Goal: Task Accomplishment & Management: Use online tool/utility

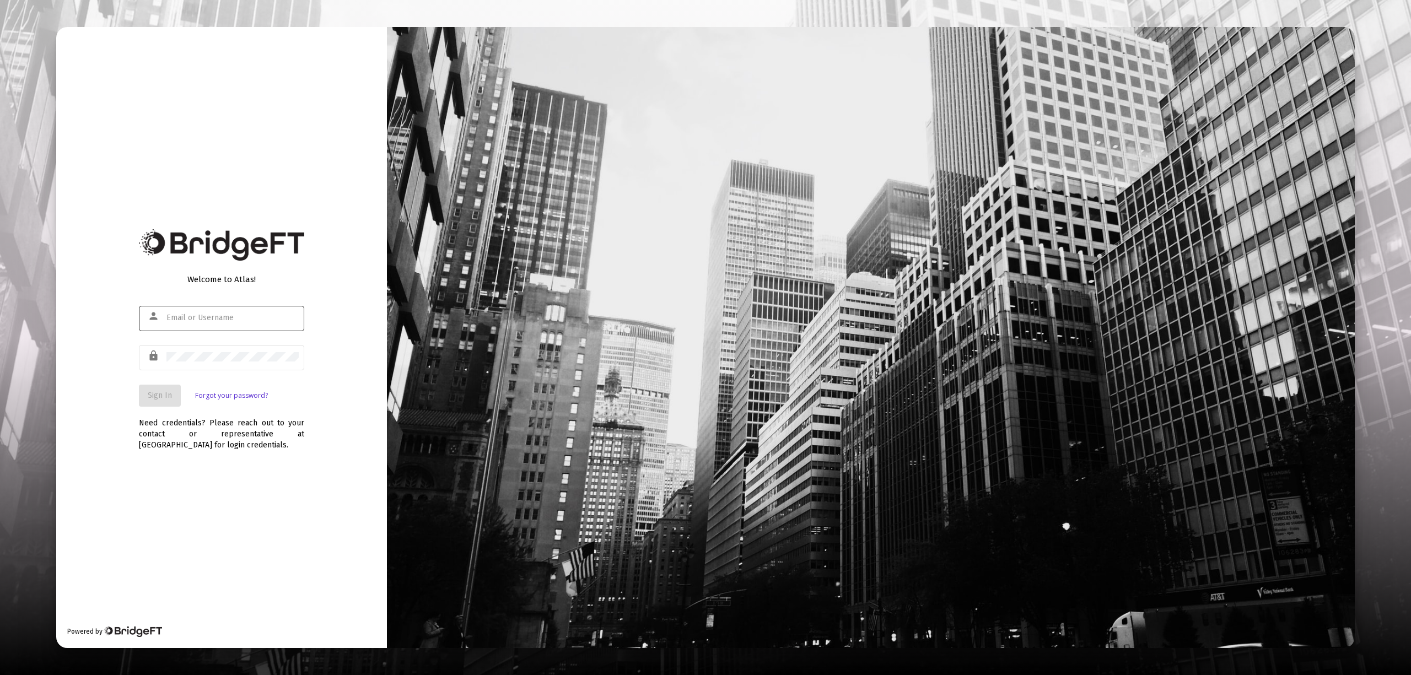
click at [236, 294] on div "Welcome to Atlas! person lock Sign In Forgot your password?" at bounding box center [221, 336] width 165 height 141
click at [219, 314] on input "text" at bounding box center [232, 318] width 132 height 9
type input "[EMAIL_ADDRESS][DOMAIN_NAME]"
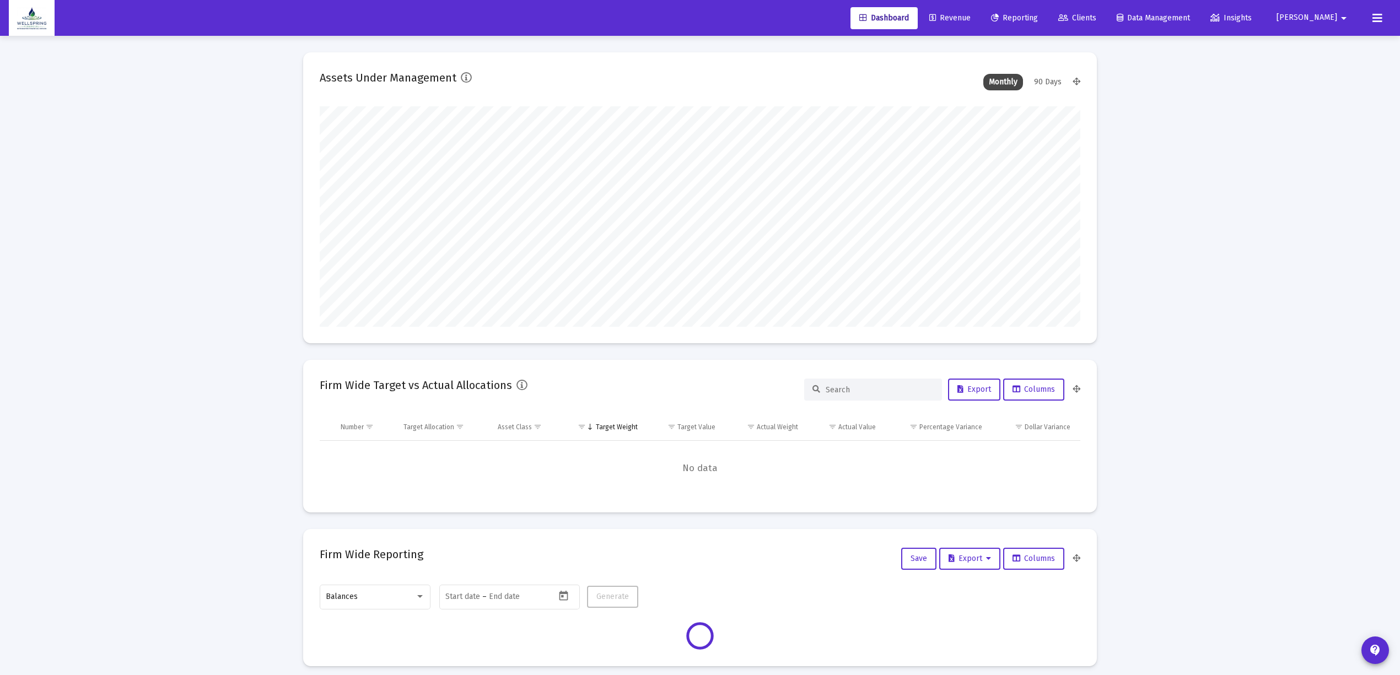
scroll to position [220, 760]
type input "[DATE]"
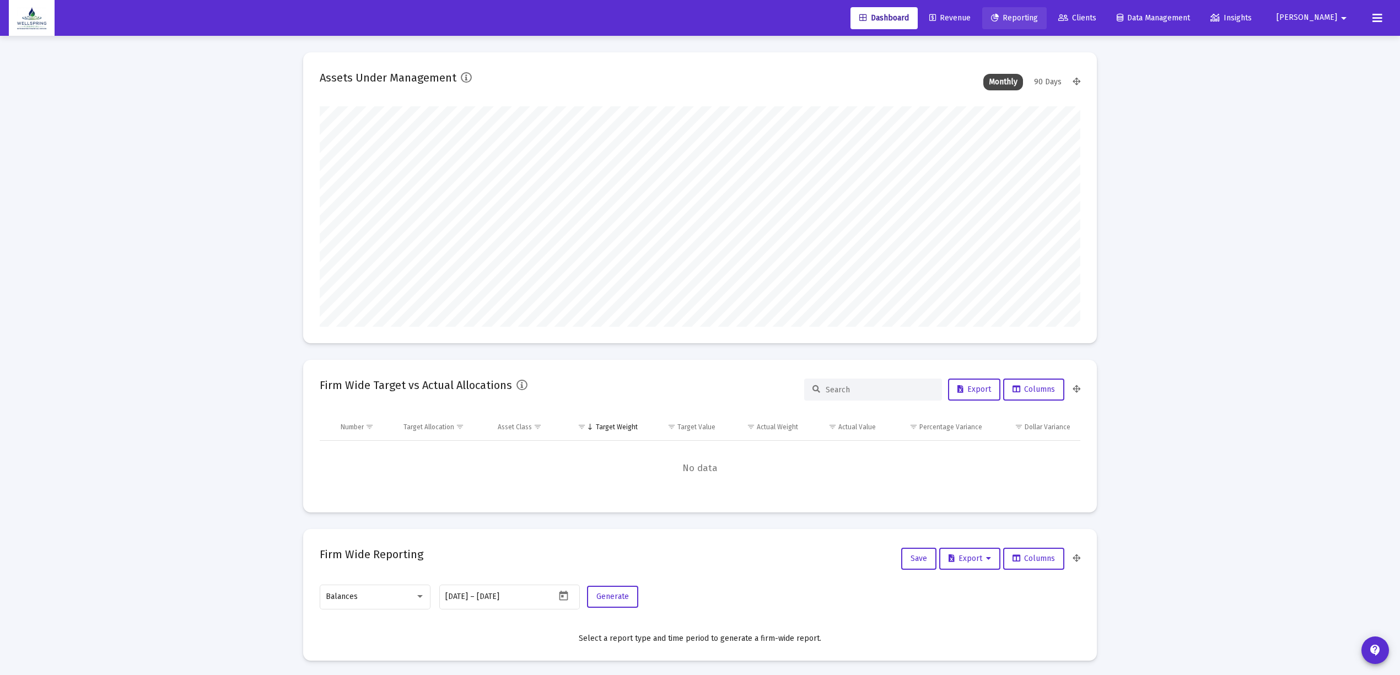
click at [1024, 18] on span "Reporting" at bounding box center [1014, 17] width 47 height 9
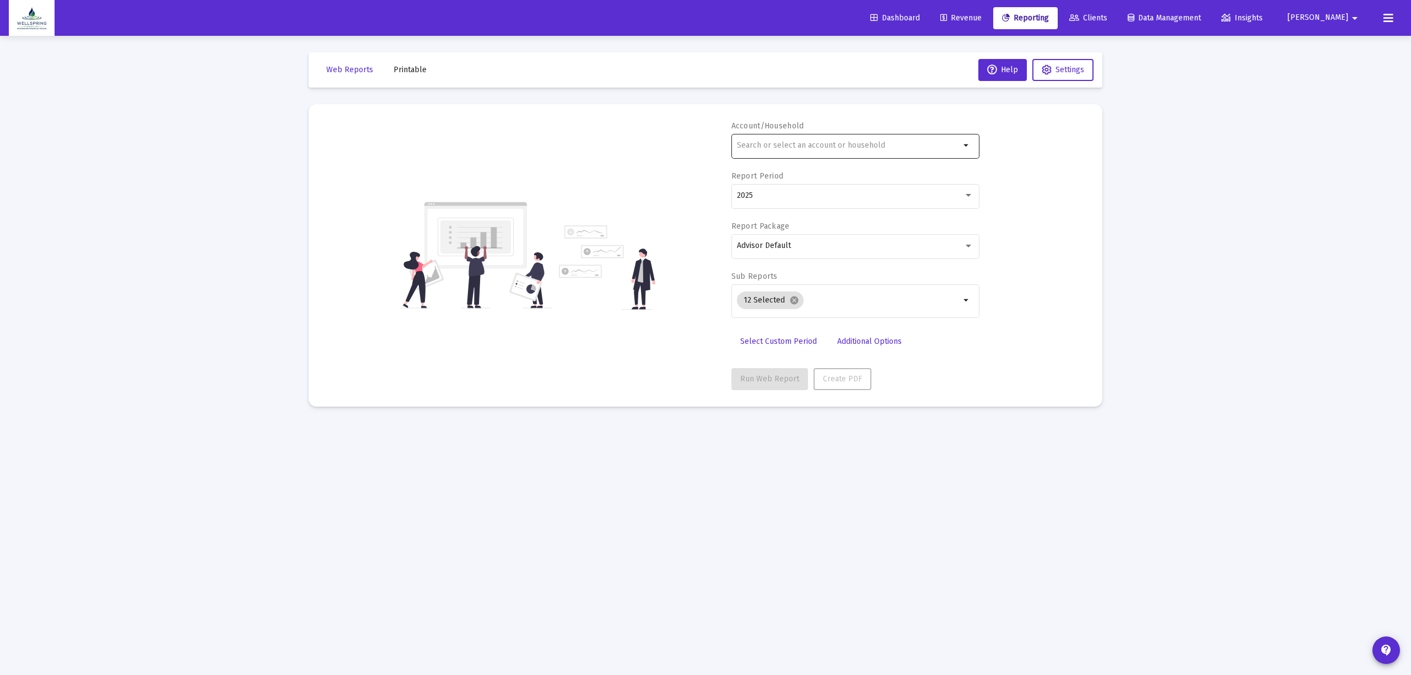
click at [880, 157] on div at bounding box center [848, 145] width 223 height 27
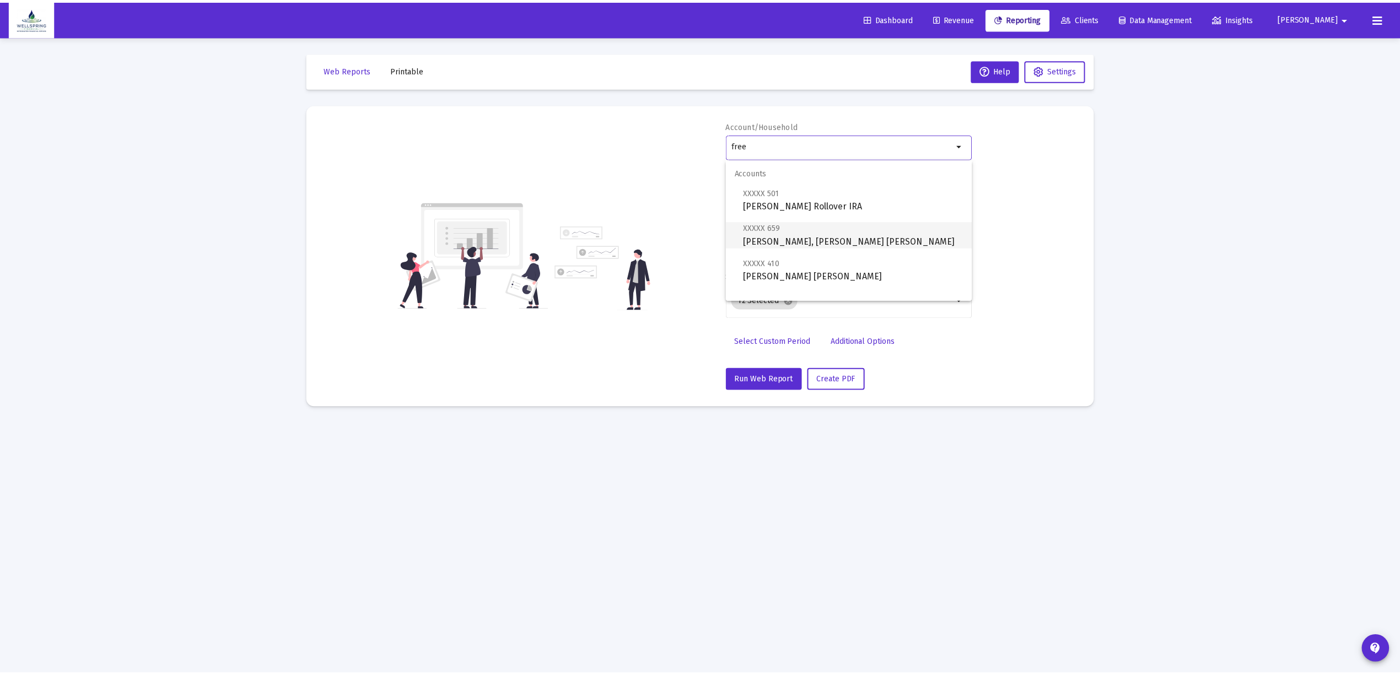
scroll to position [44, 0]
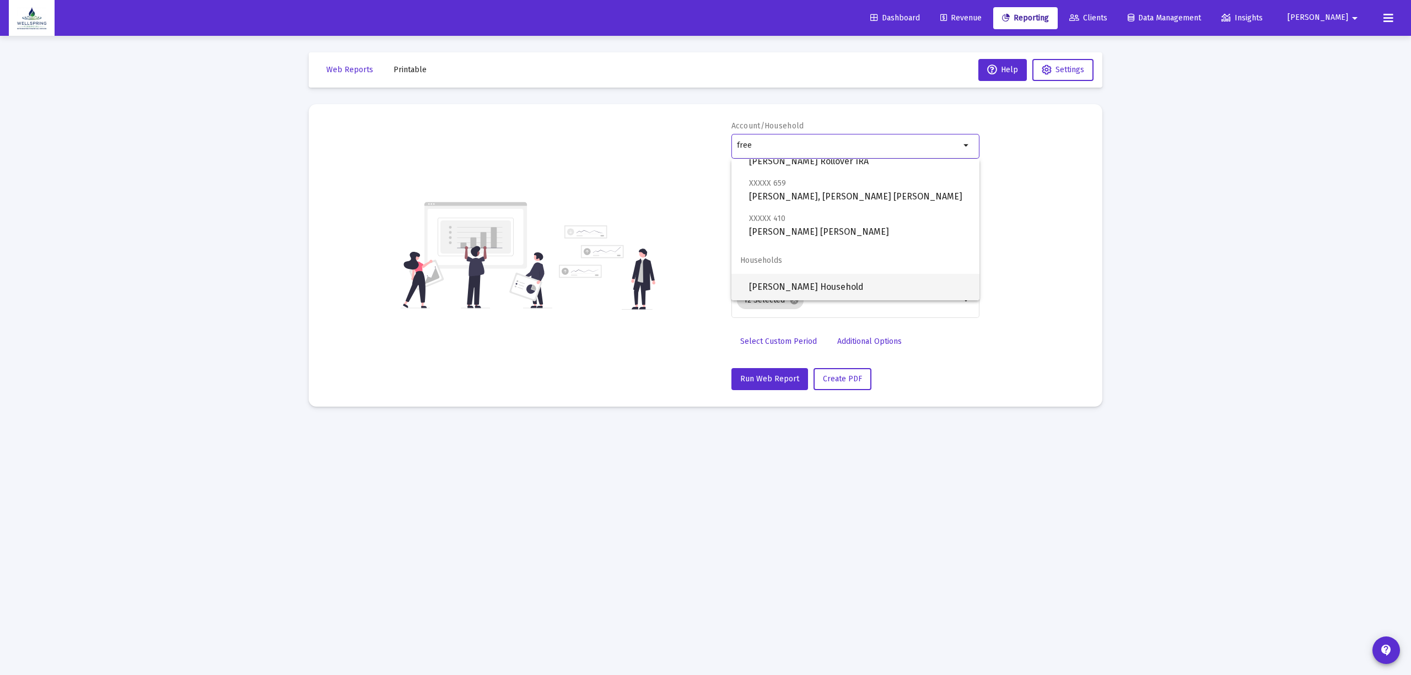
click at [827, 281] on span "[PERSON_NAME] Household" at bounding box center [860, 287] width 222 height 26
type input "[PERSON_NAME] Household"
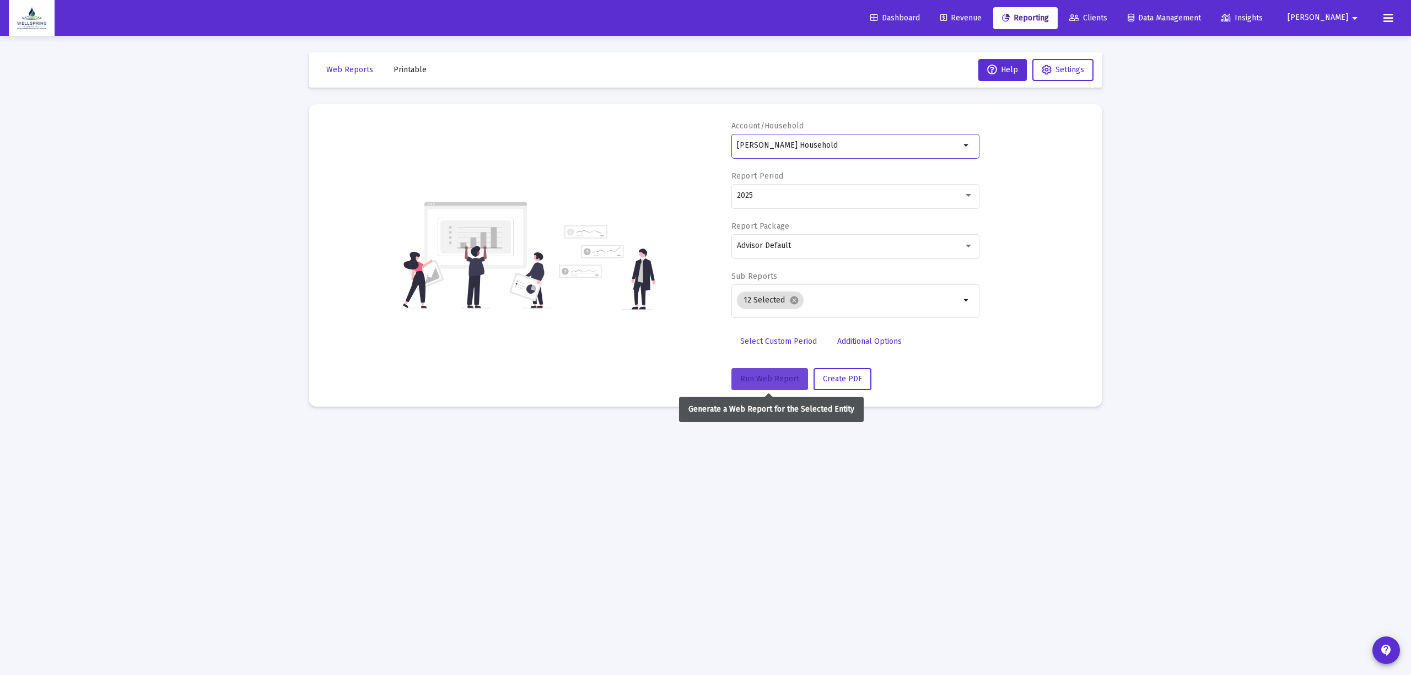
click at [760, 387] on button "Run Web Report" at bounding box center [769, 379] width 77 height 22
select select "View all"
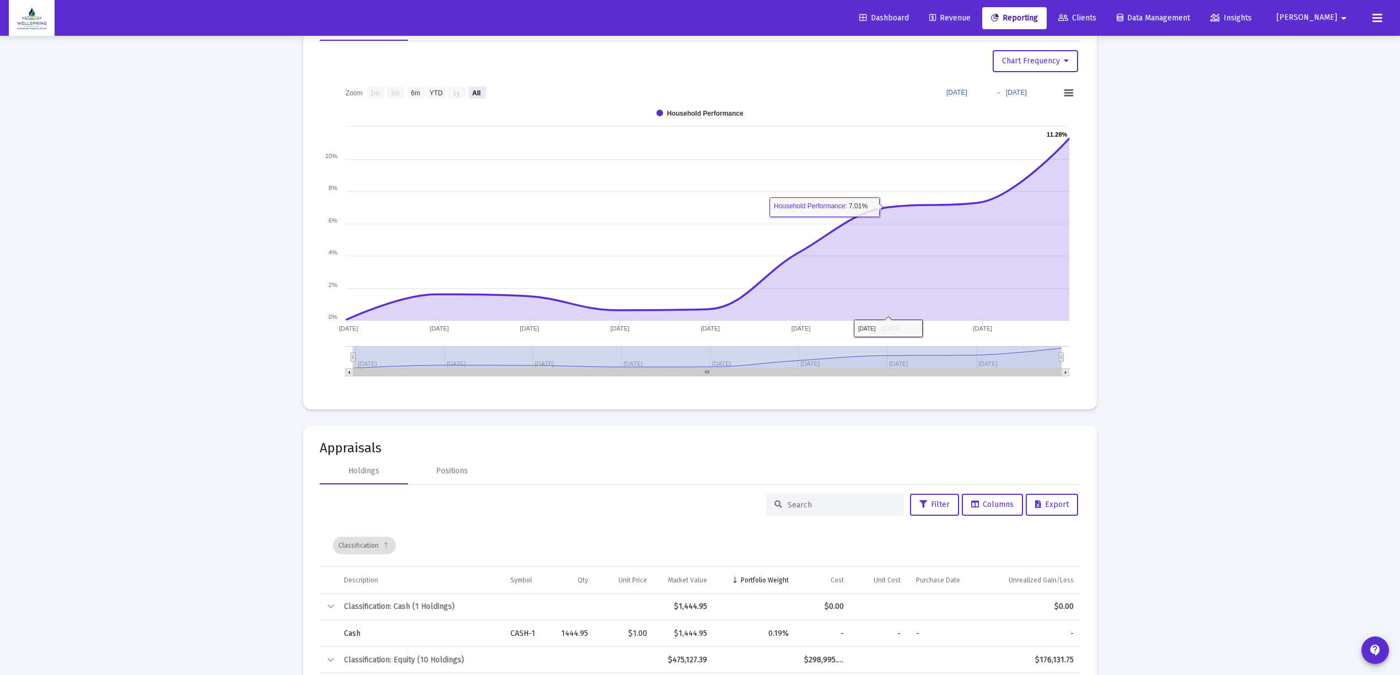
scroll to position [1249, 0]
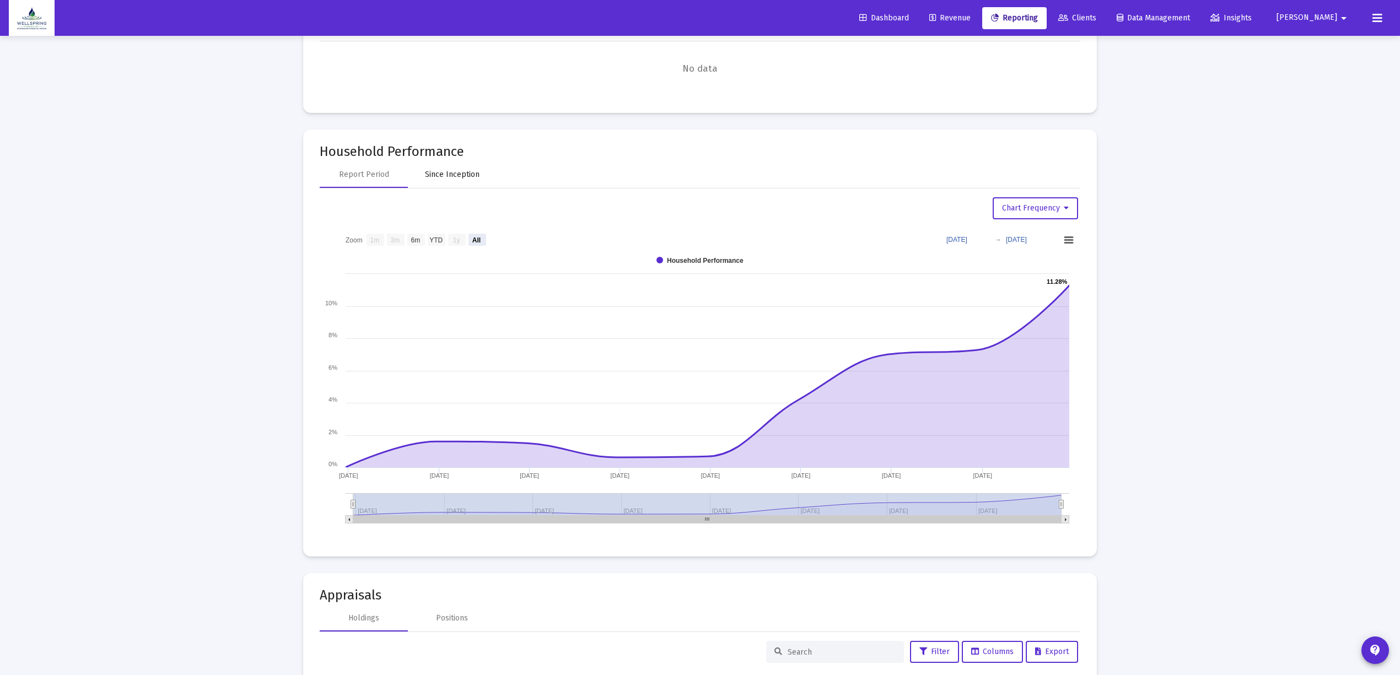
click at [453, 177] on div "Since Inception" at bounding box center [452, 174] width 55 height 11
select select "View all"
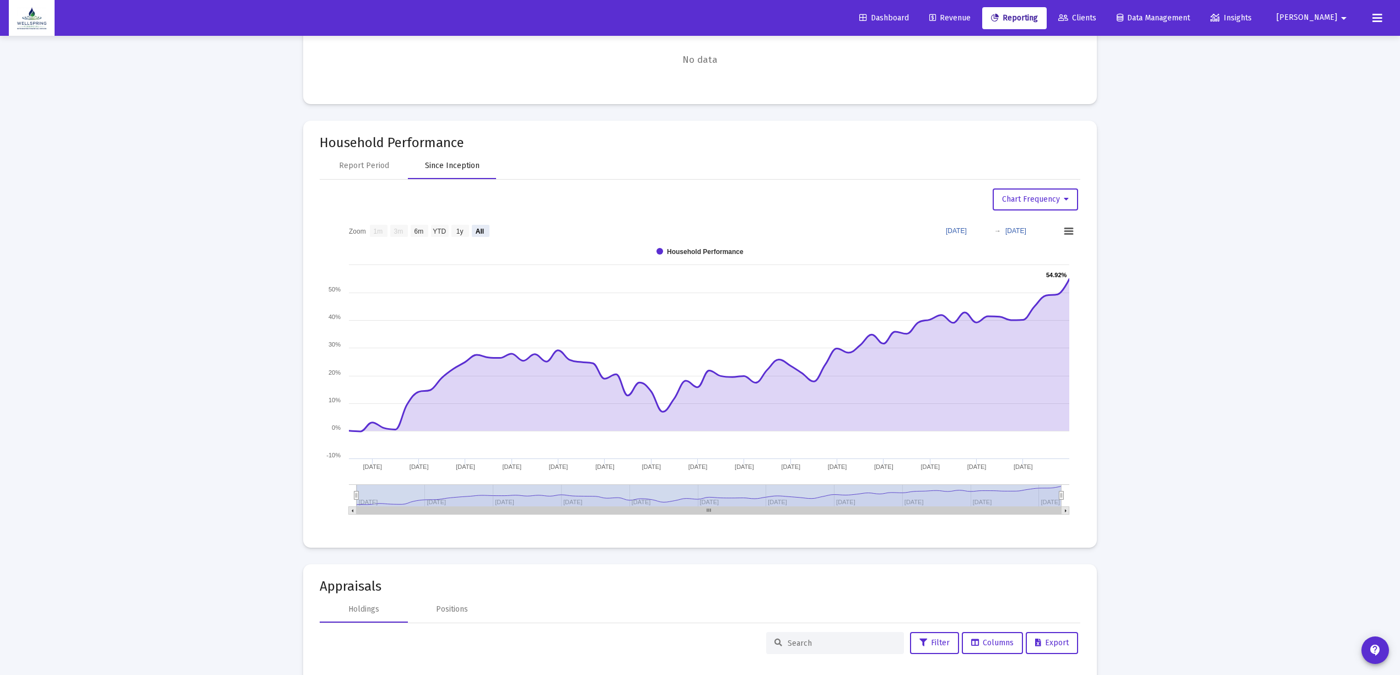
scroll to position [1184, 0]
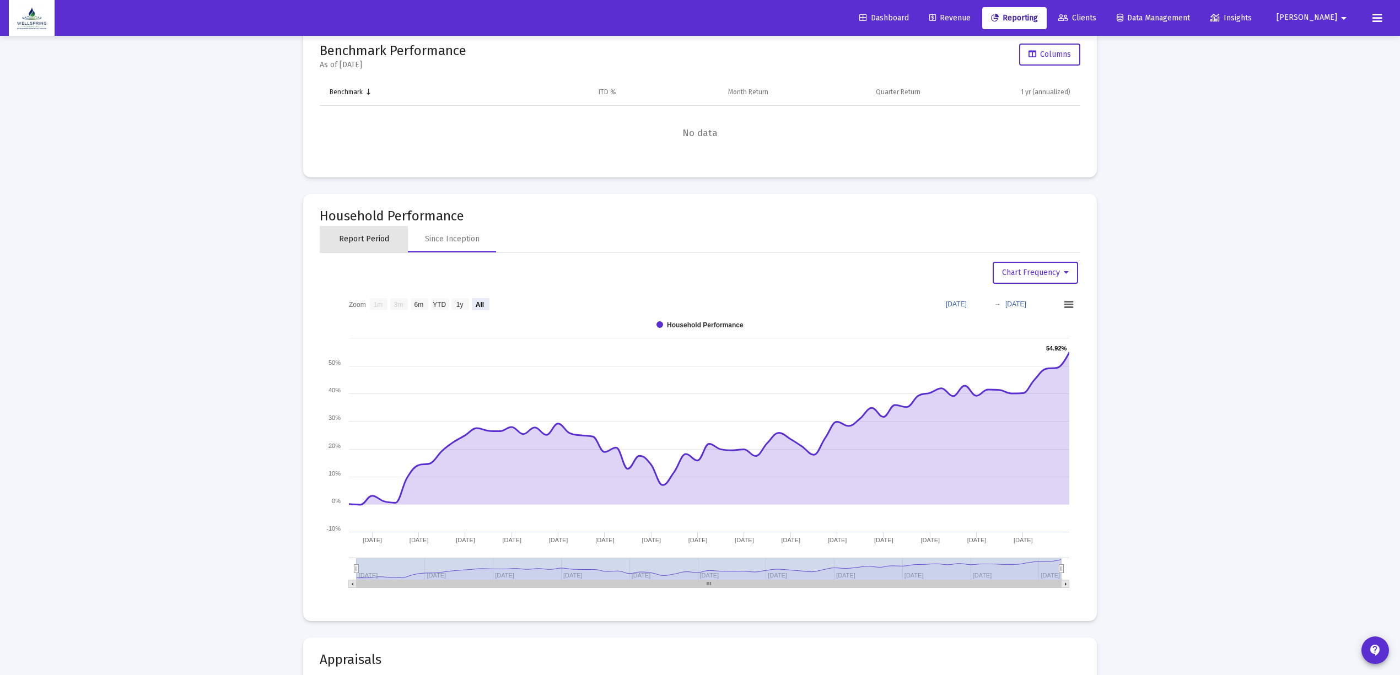
click at [359, 230] on div "Report Period" at bounding box center [364, 239] width 88 height 26
select select "View all"
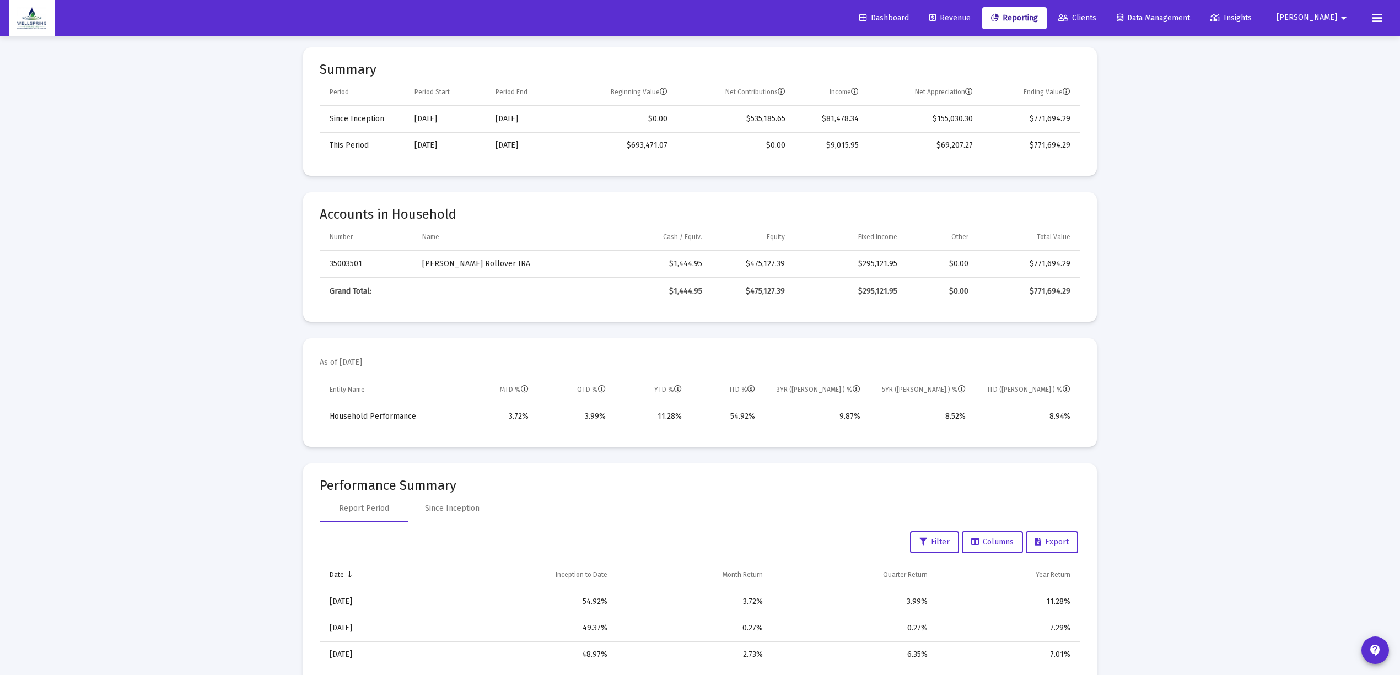
scroll to position [0, 0]
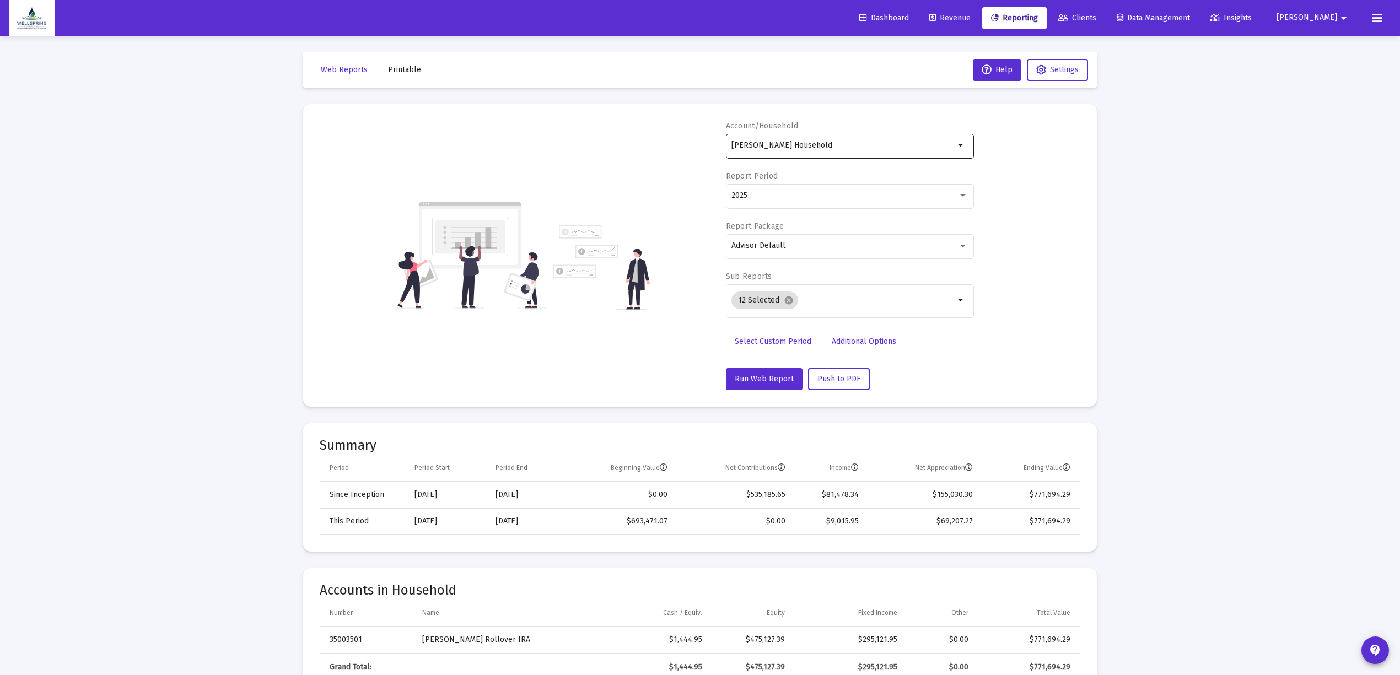
click at [908, 153] on div "[PERSON_NAME] Household" at bounding box center [842, 145] width 223 height 27
click at [821, 294] on span "[PERSON_NAME] Household" at bounding box center [854, 296] width 222 height 26
type input "[PERSON_NAME] Household"
click at [776, 375] on span "Run Web Report" at bounding box center [764, 378] width 59 height 9
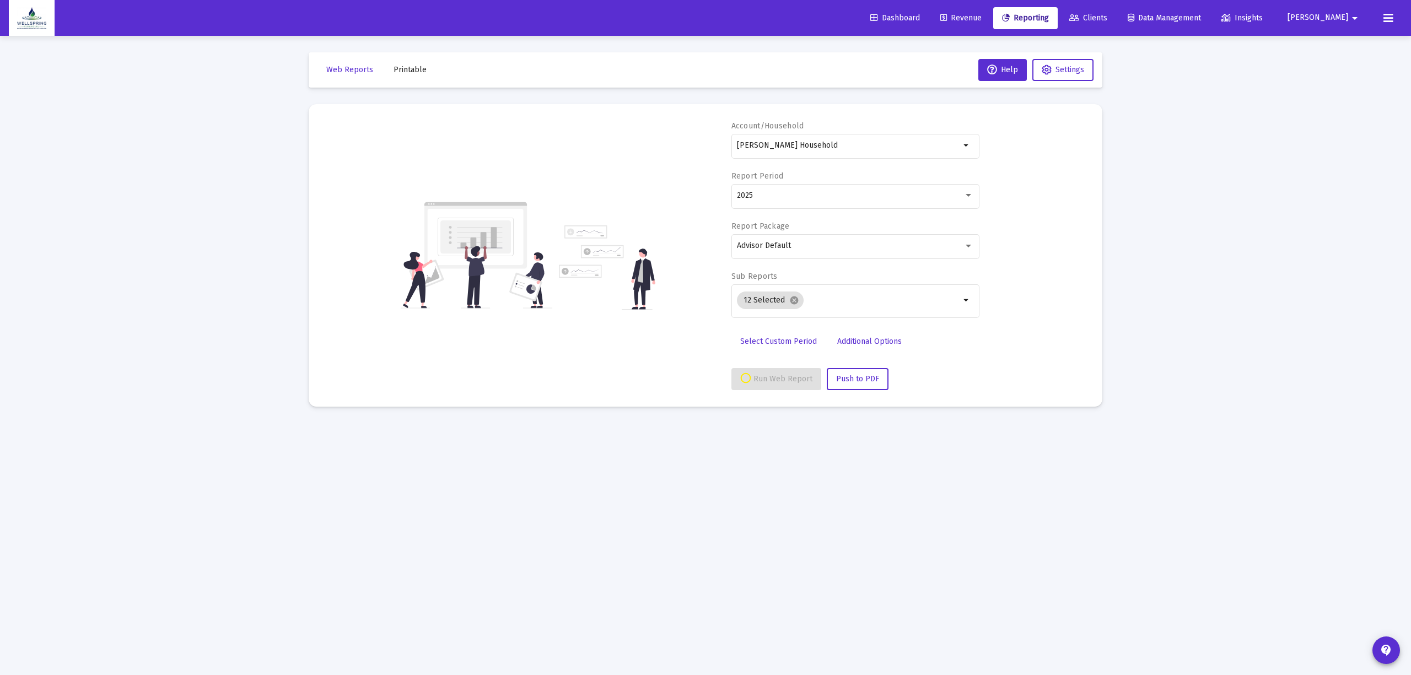
select select "View all"
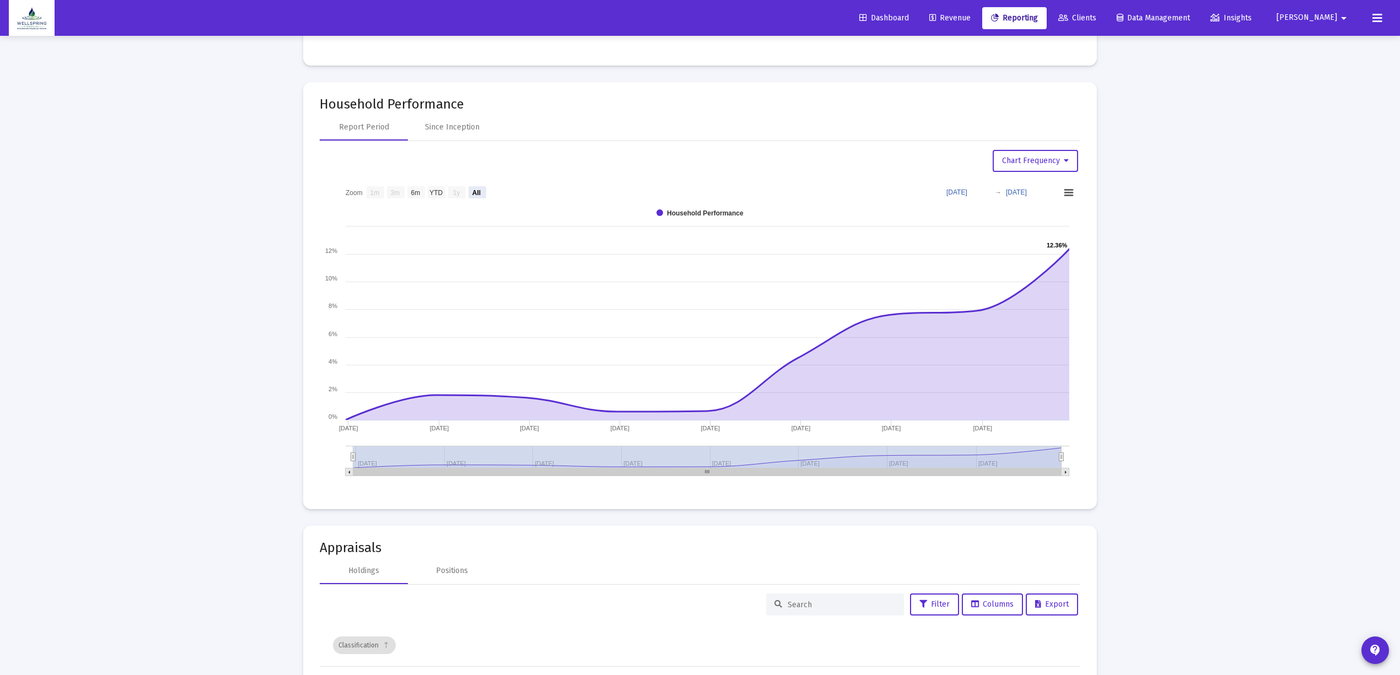
scroll to position [1249, 0]
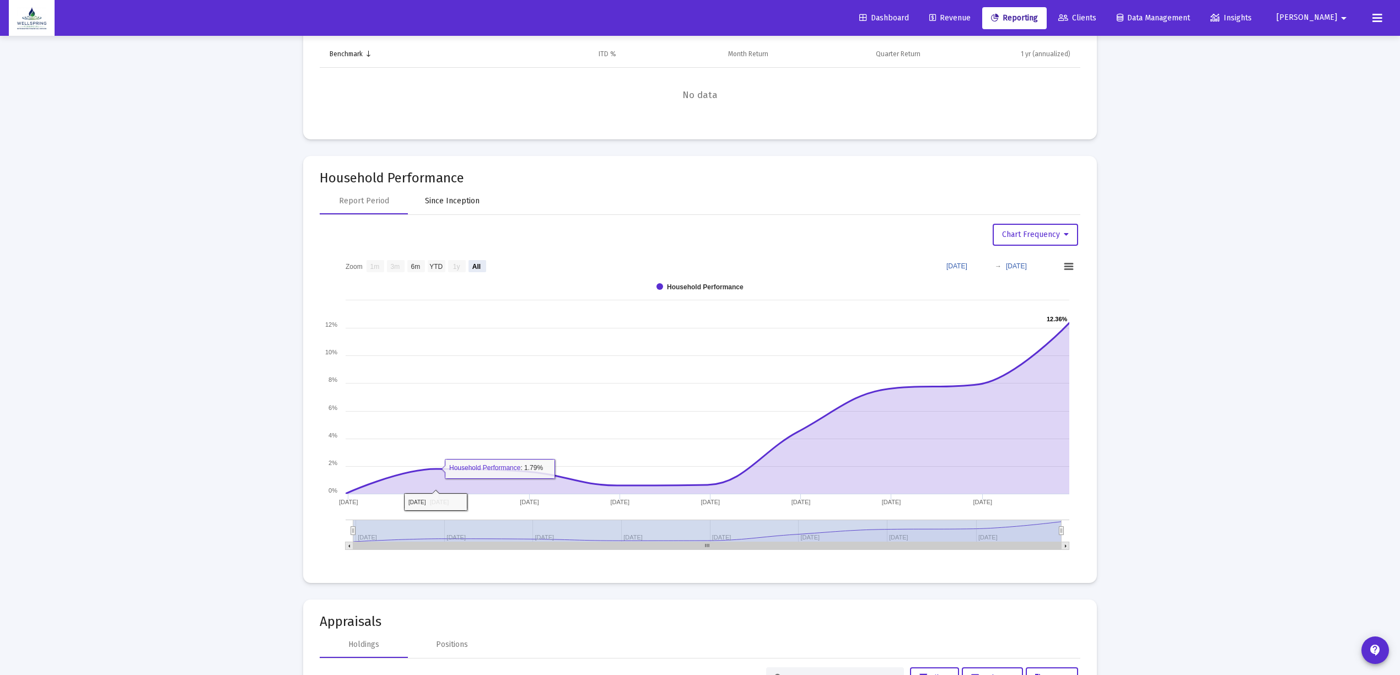
click at [422, 206] on div "Since Inception" at bounding box center [452, 201] width 88 height 26
select select "View all"
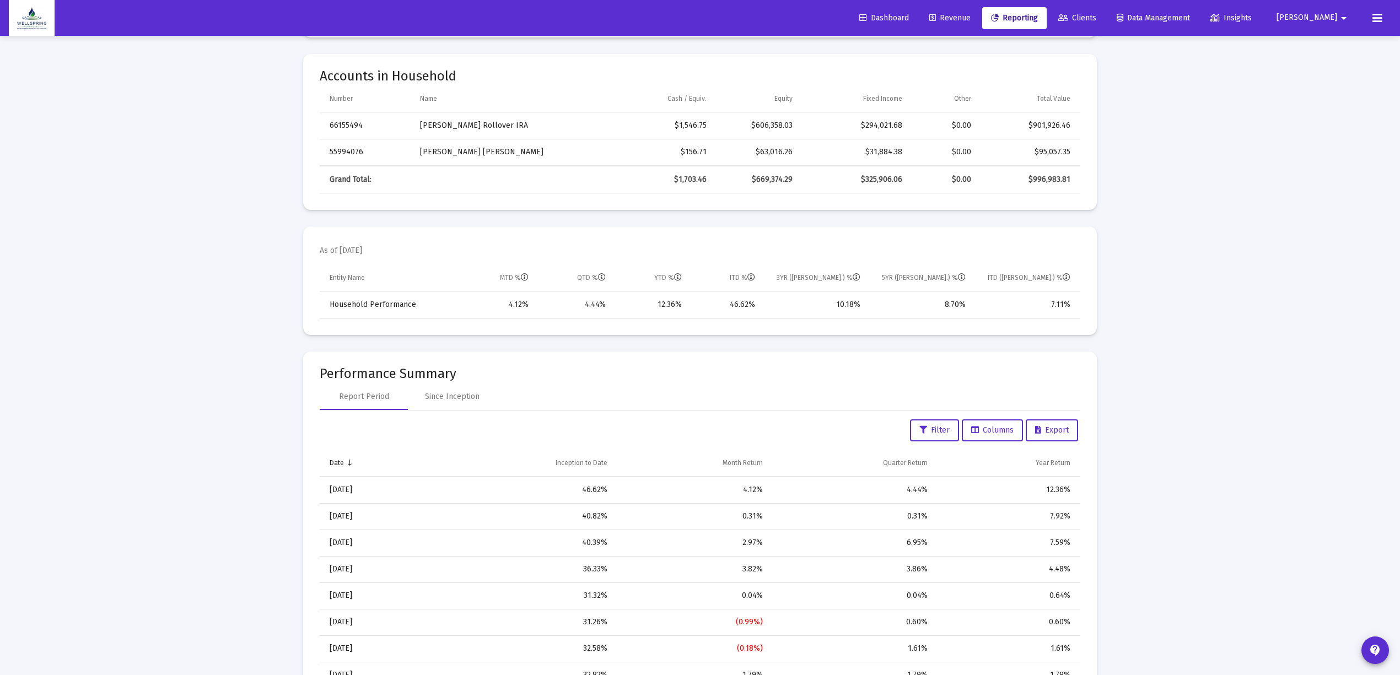
scroll to position [0, 0]
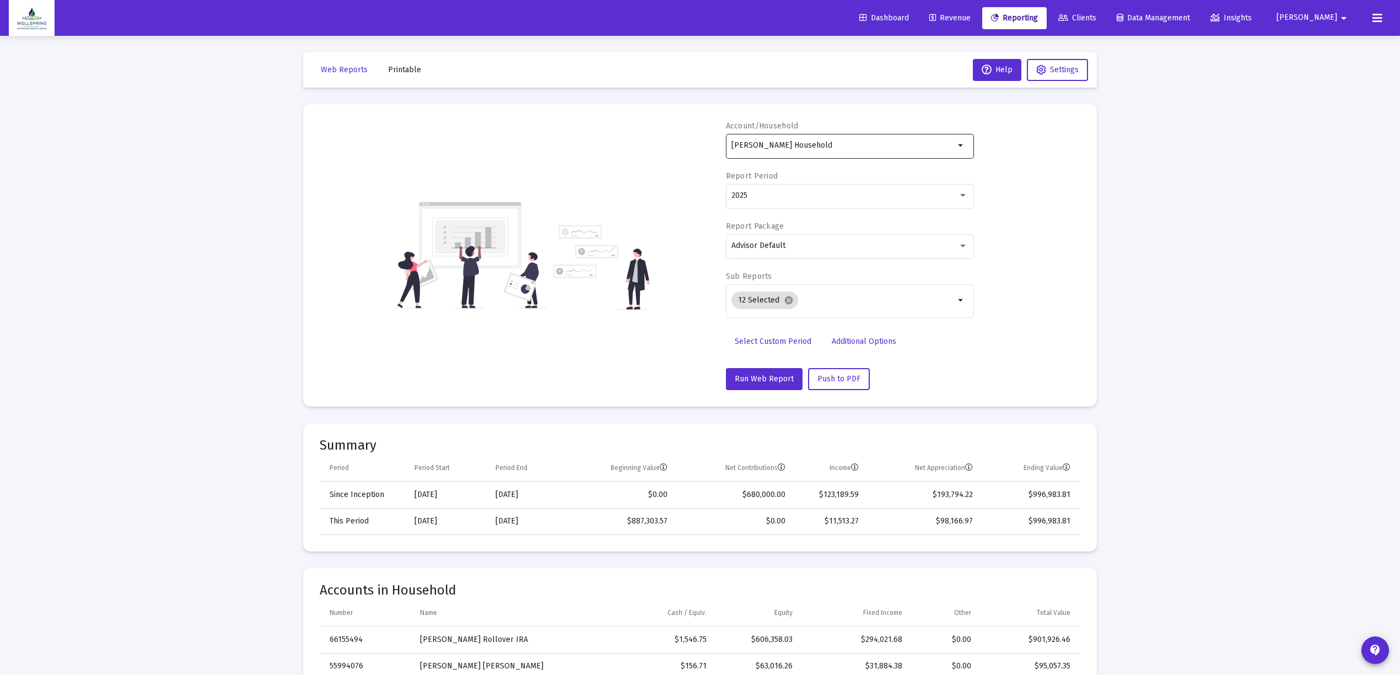
click at [838, 139] on div "[PERSON_NAME] Household" at bounding box center [842, 145] width 223 height 27
drag, startPoint x: 840, startPoint y: 144, endPoint x: 218, endPoint y: 169, distance: 622.7
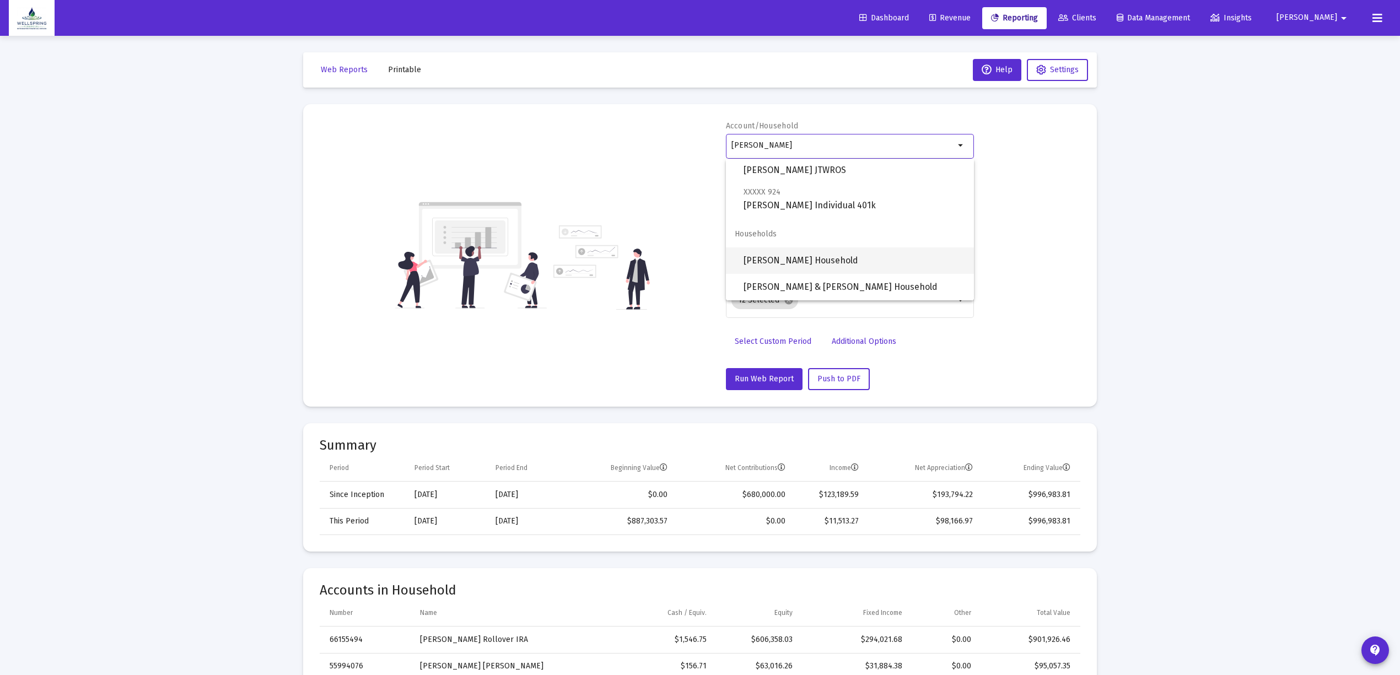
click at [783, 265] on span "[PERSON_NAME] Household" at bounding box center [854, 260] width 222 height 26
type input "[PERSON_NAME] Household"
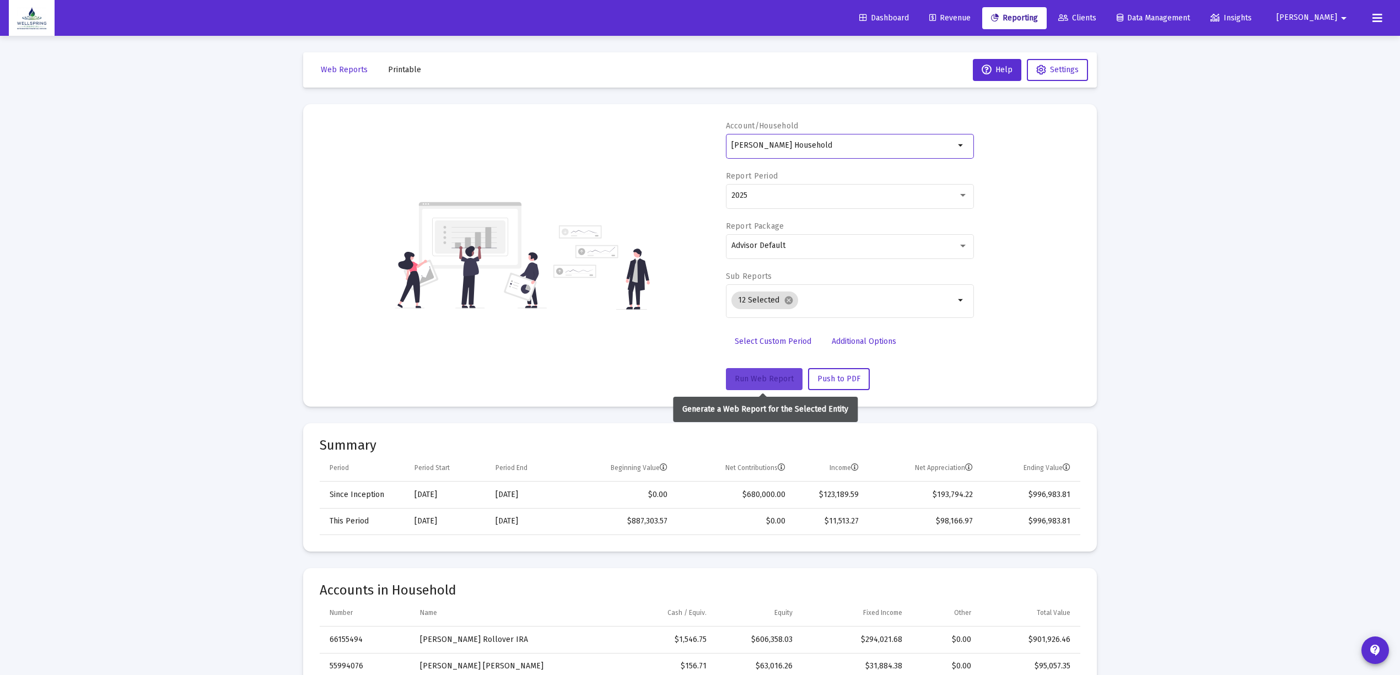
click at [755, 380] on span "Run Web Report" at bounding box center [764, 378] width 59 height 9
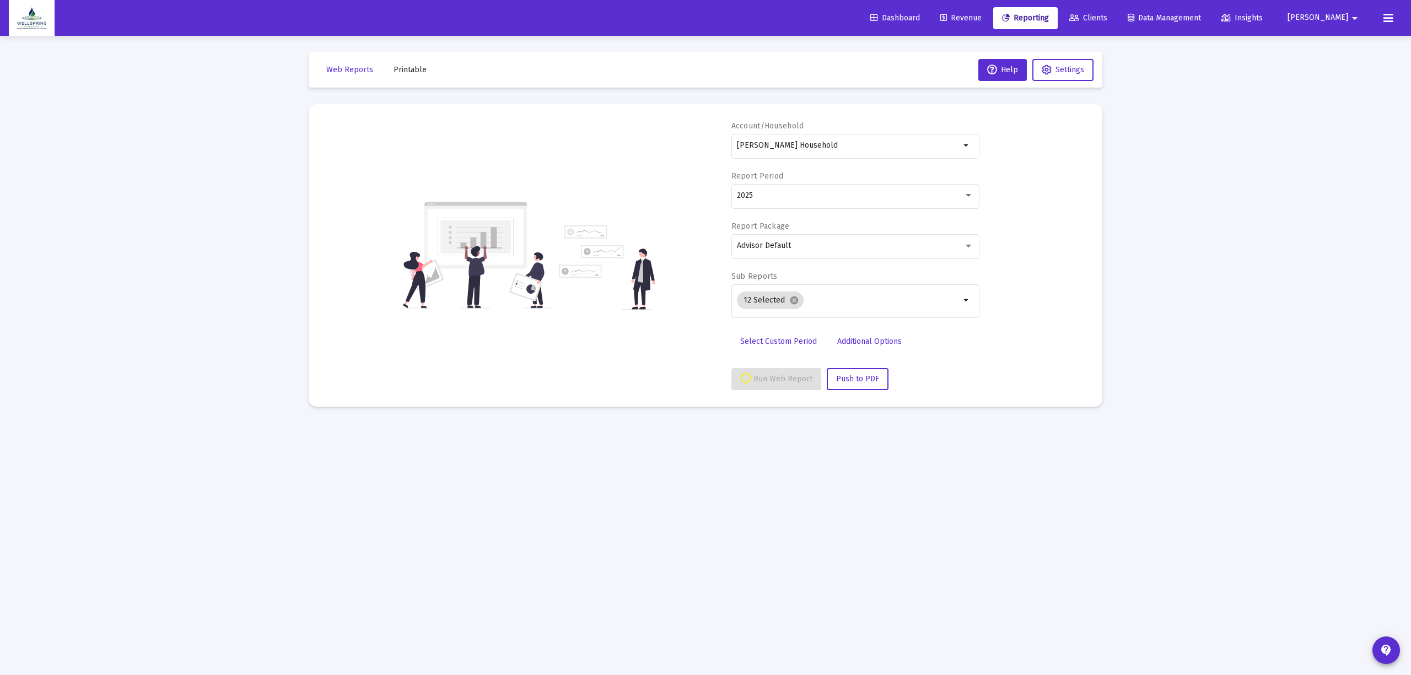
select select "View all"
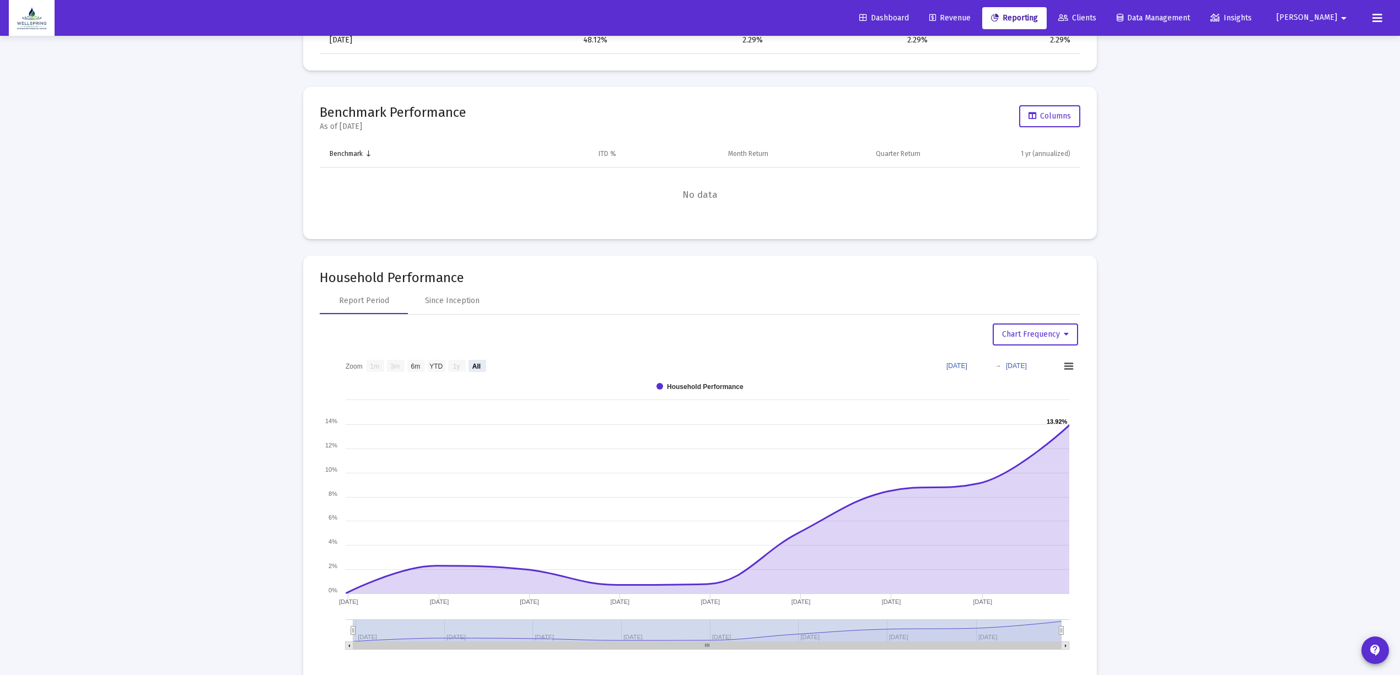
scroll to position [1249, 0]
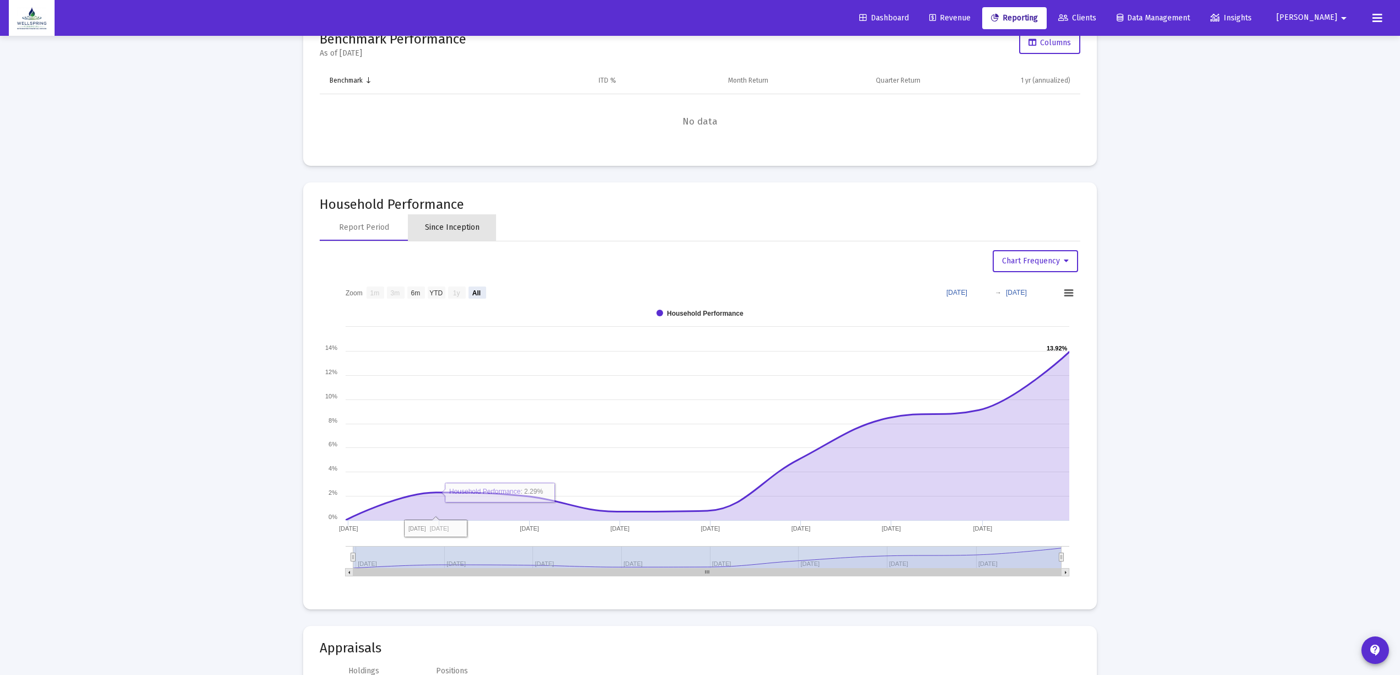
click at [434, 239] on div "Since Inception" at bounding box center [452, 227] width 88 height 26
select select "View all"
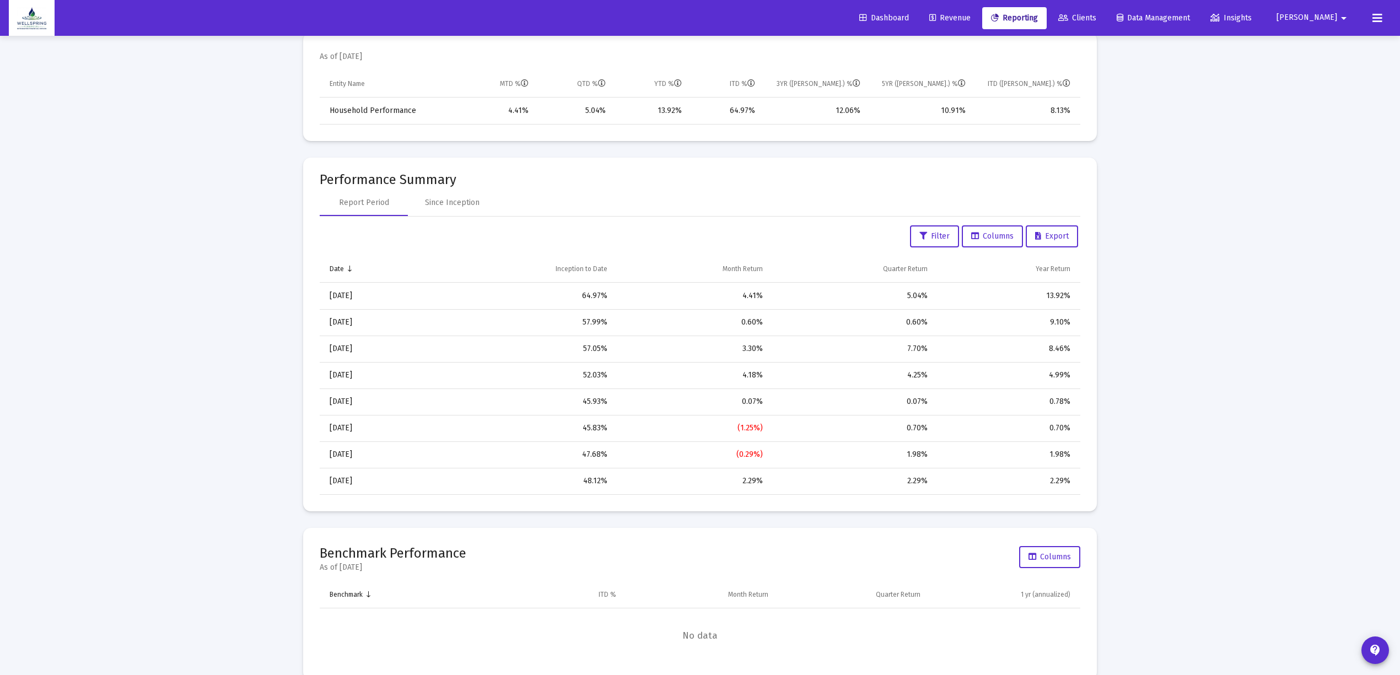
scroll to position [0, 0]
